Goal: Information Seeking & Learning: Learn about a topic

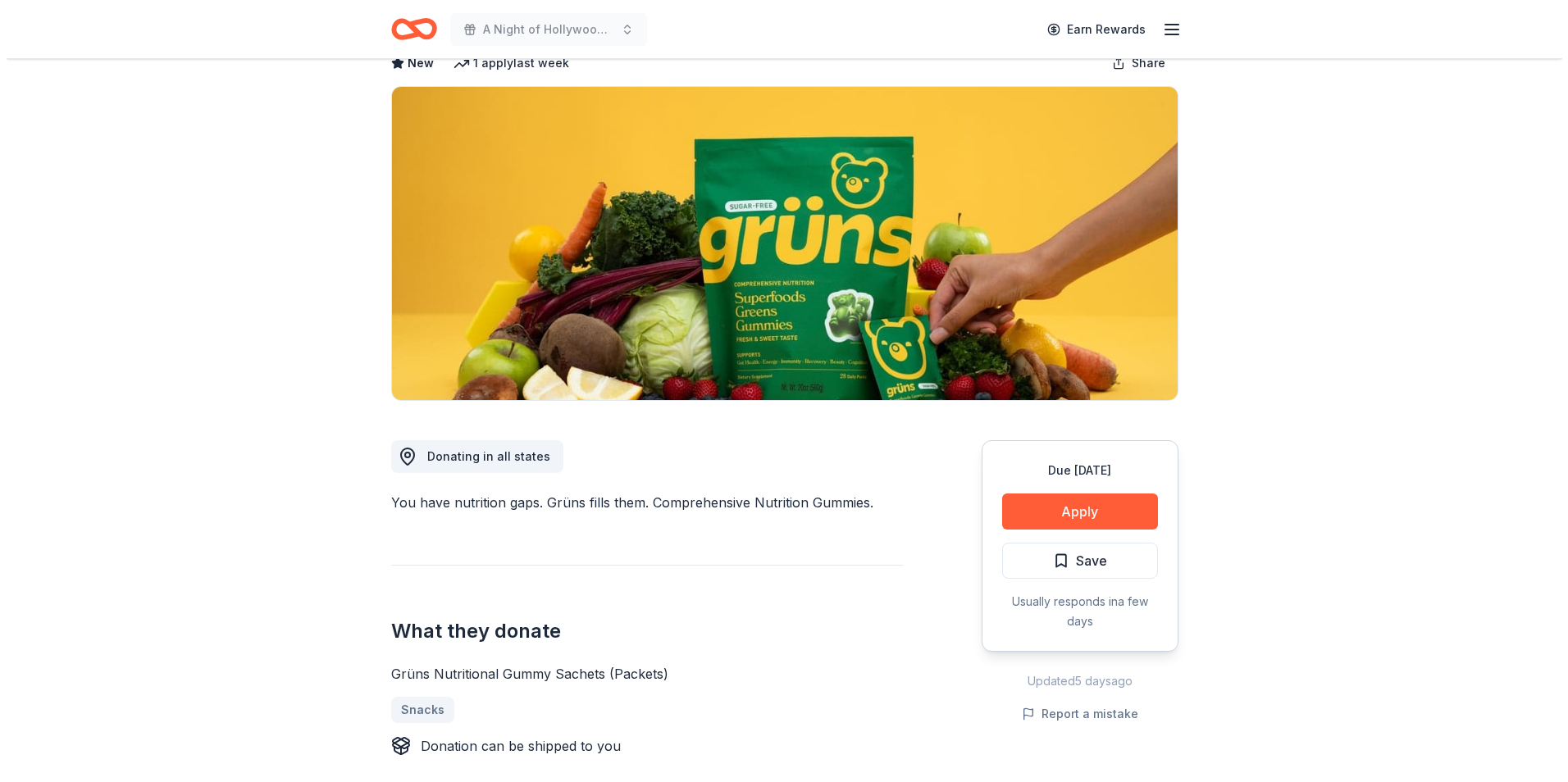
scroll to position [246, 0]
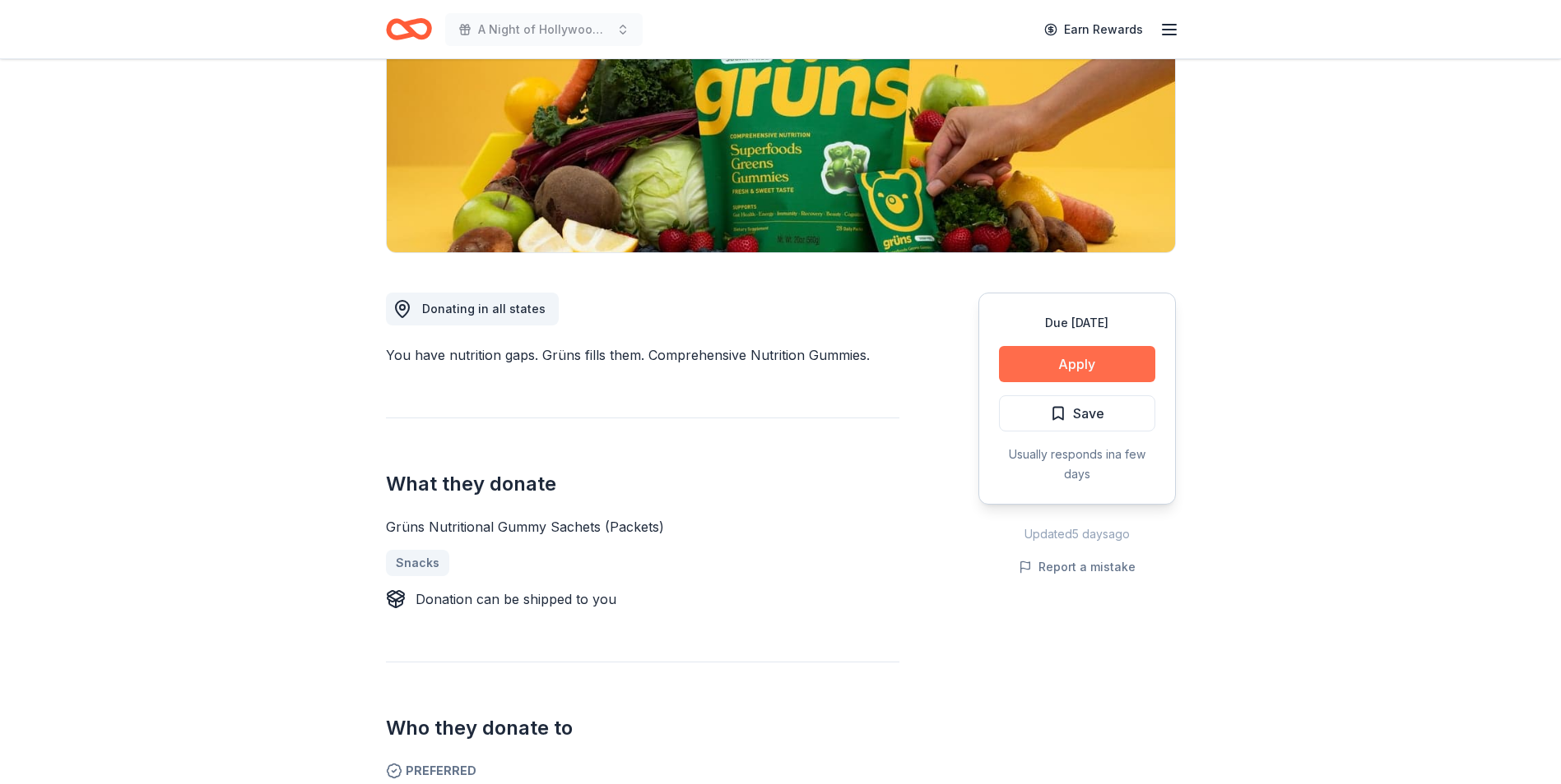
click at [1075, 357] on button "Apply" at bounding box center [1077, 363] width 156 height 36
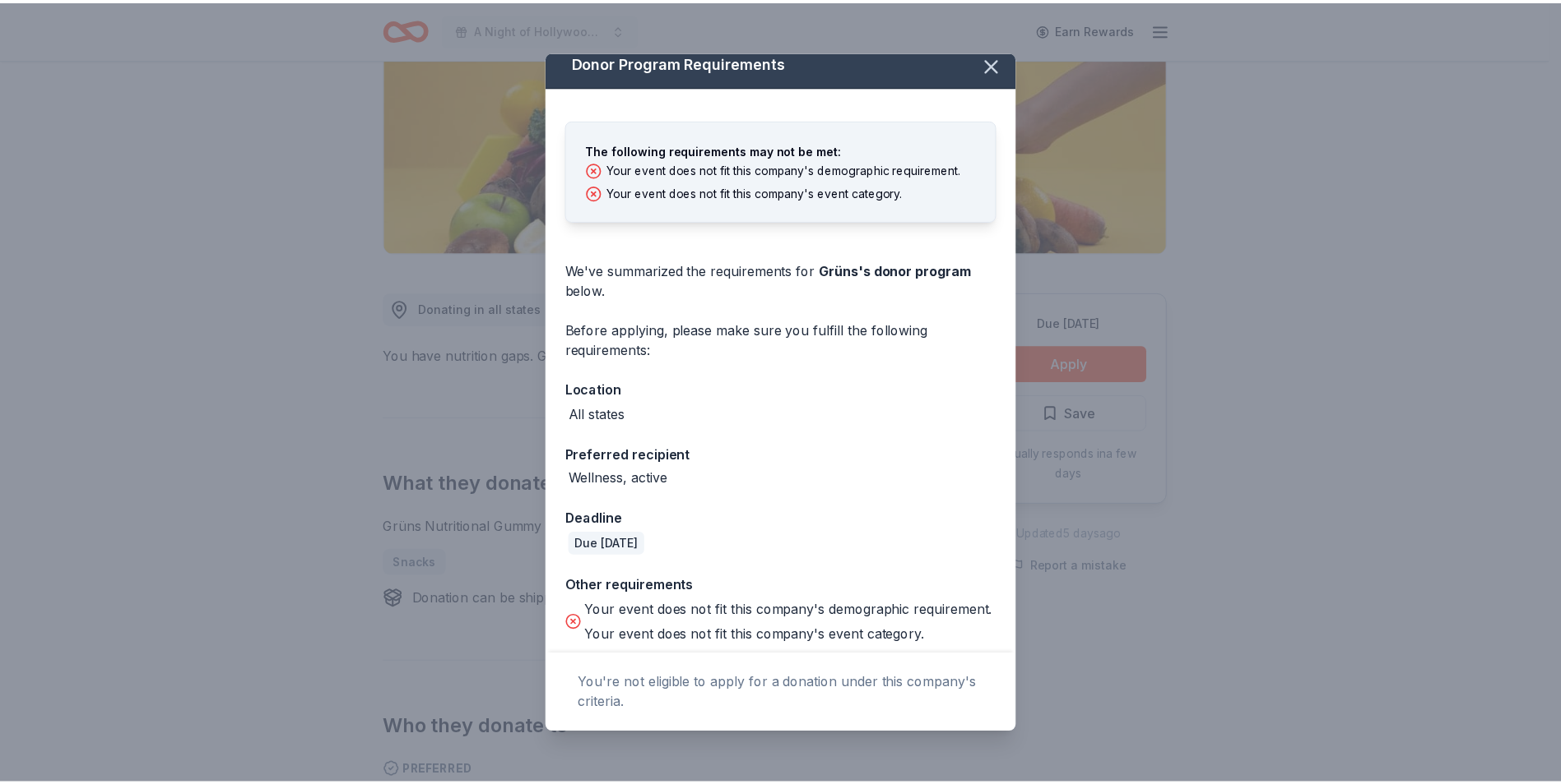
scroll to position [0, 0]
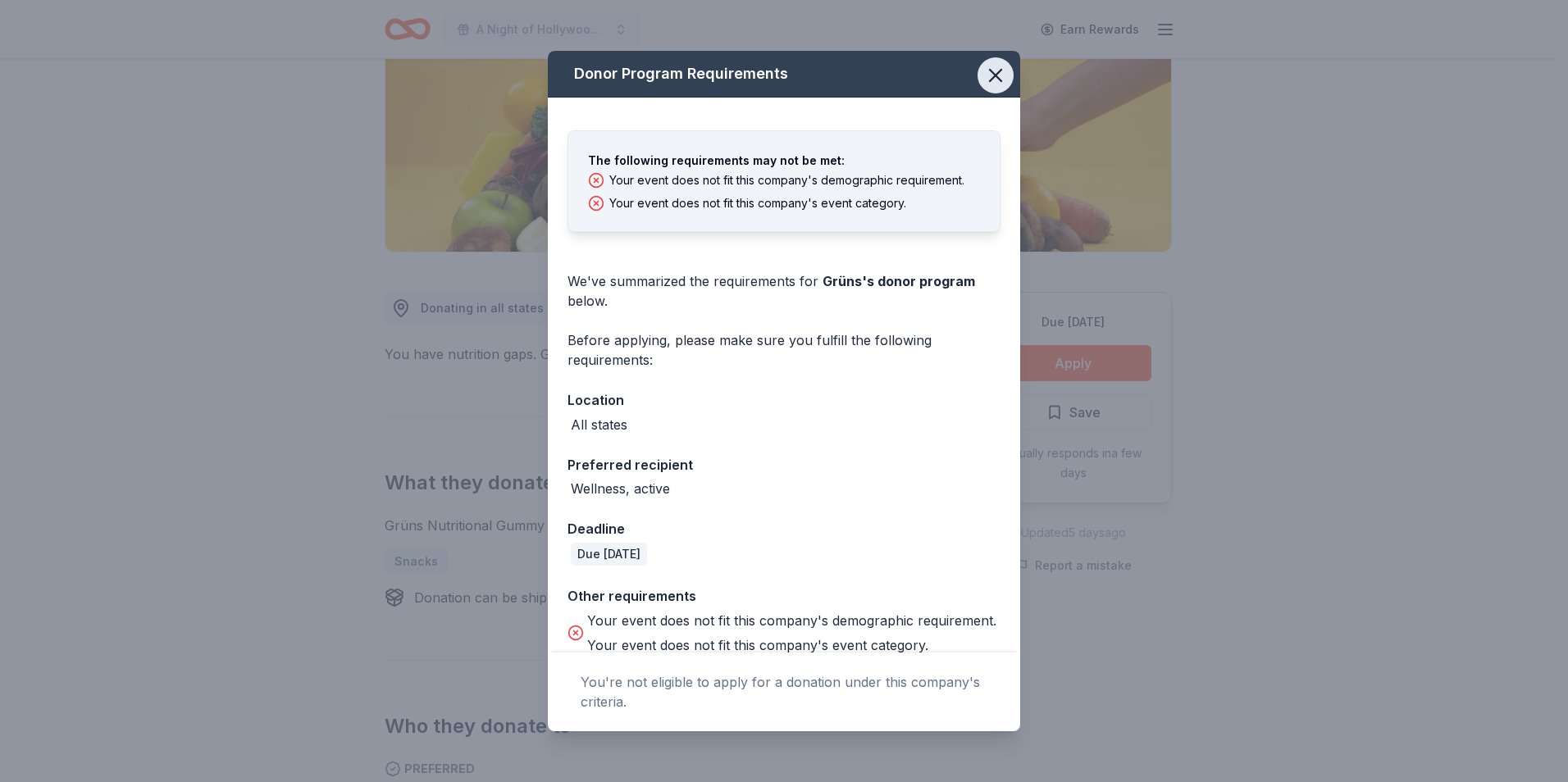
click at [988, 67] on icon "button" at bounding box center [995, 75] width 23 height 23
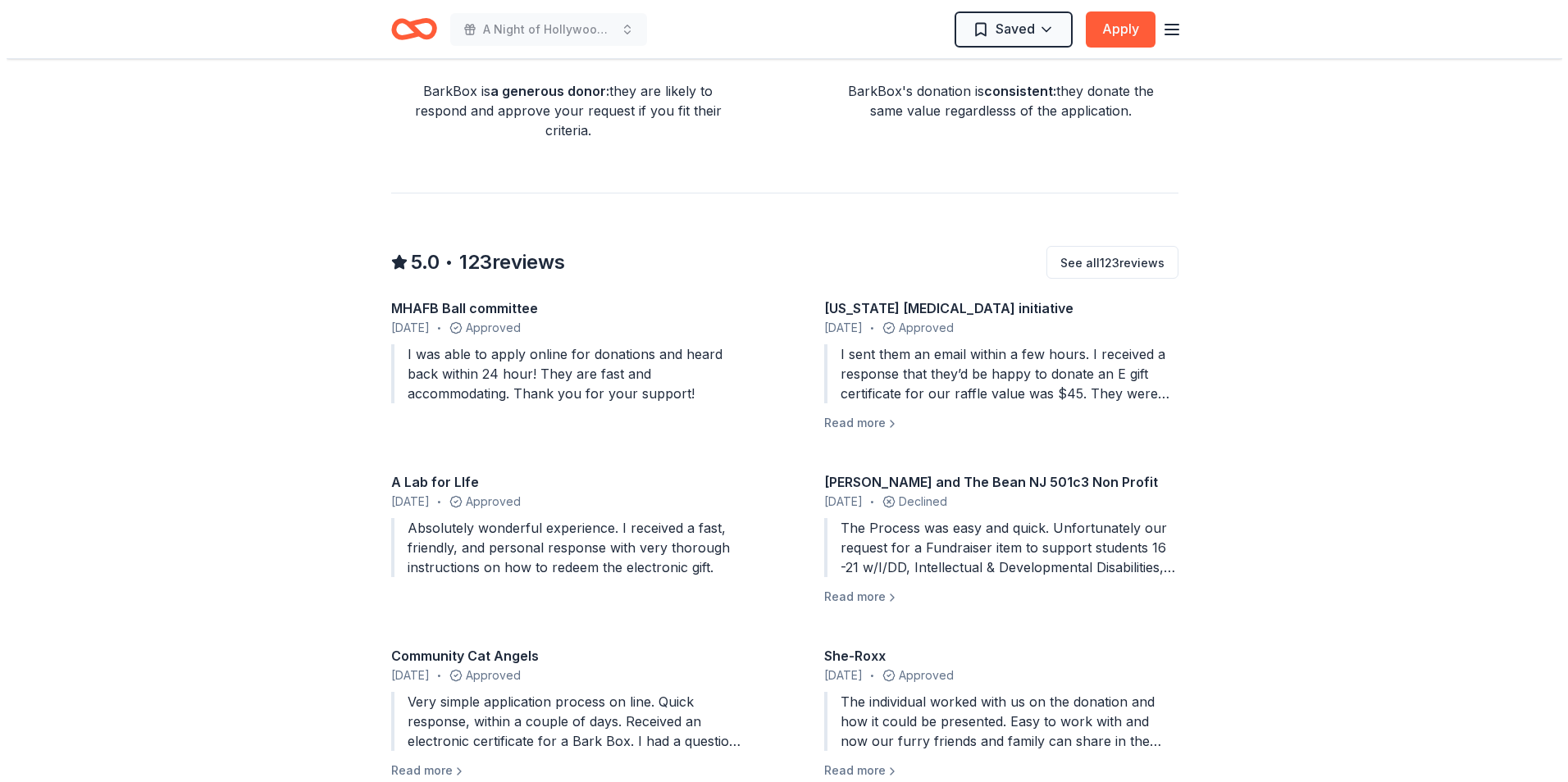
scroll to position [1558, 0]
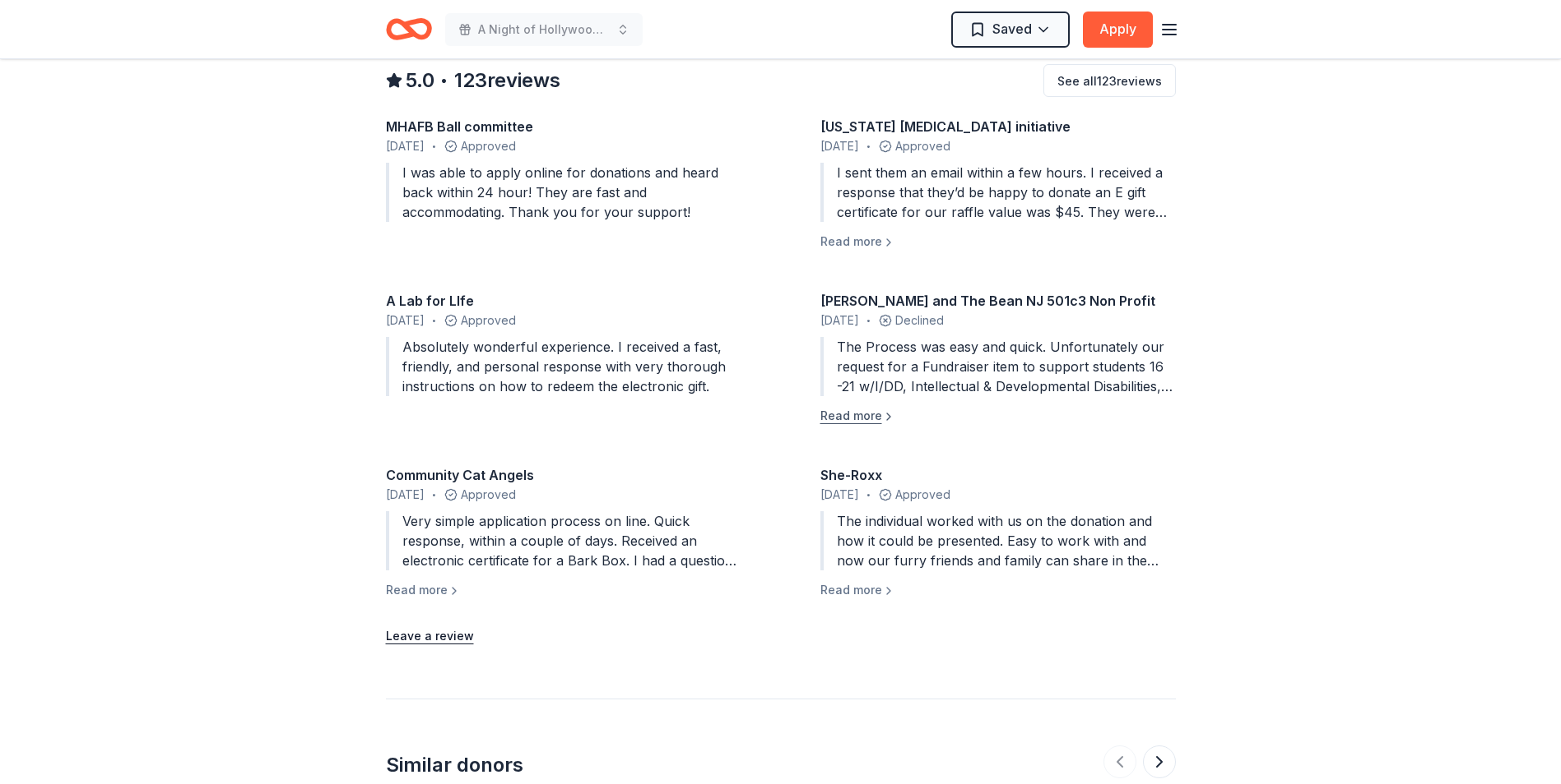
click at [863, 421] on button "Read more" at bounding box center [857, 416] width 75 height 19
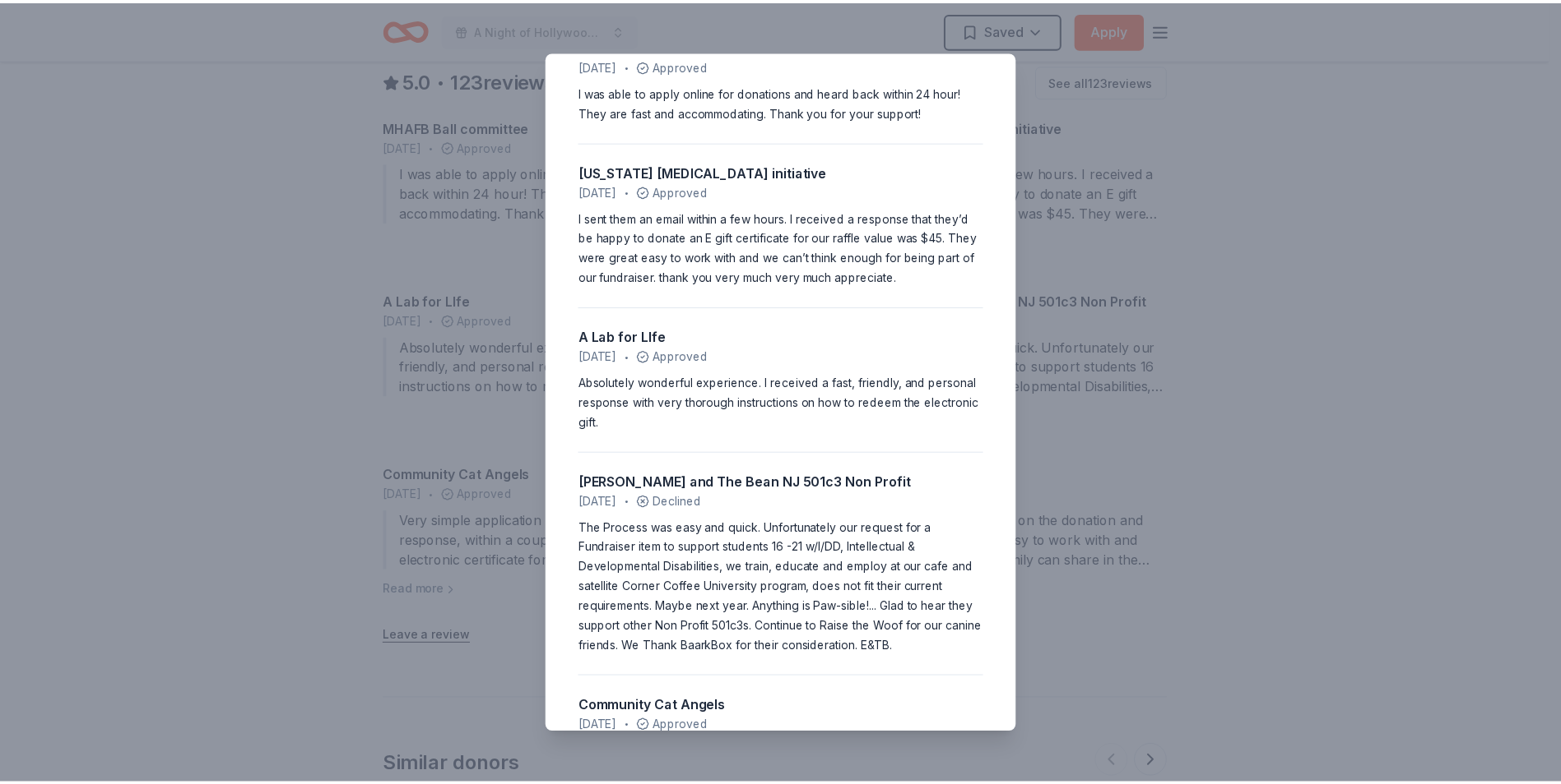
scroll to position [0, 0]
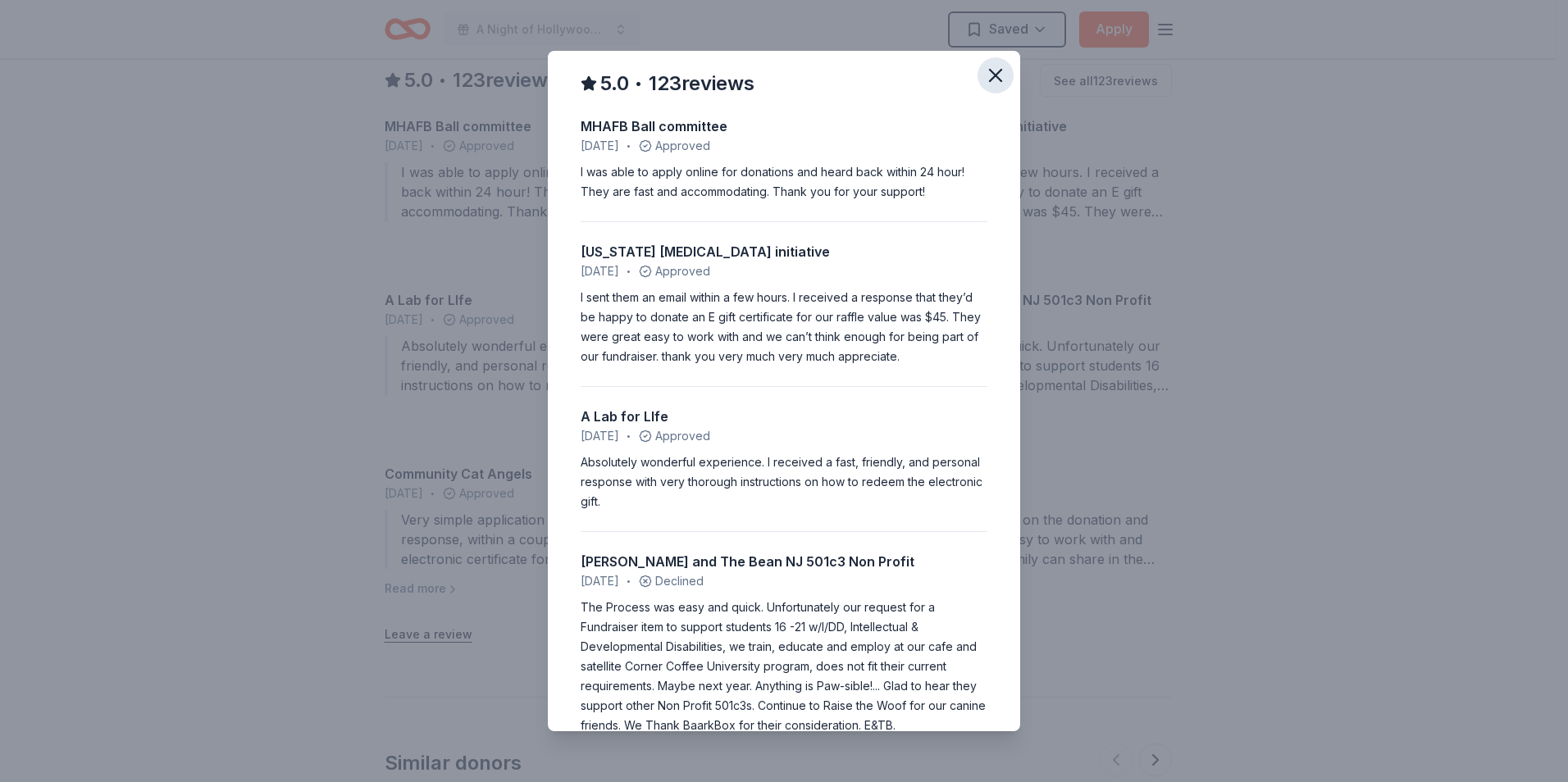
click at [977, 81] on button "button" at bounding box center [995, 75] width 36 height 36
